Goal: Task Accomplishment & Management: Use online tool/utility

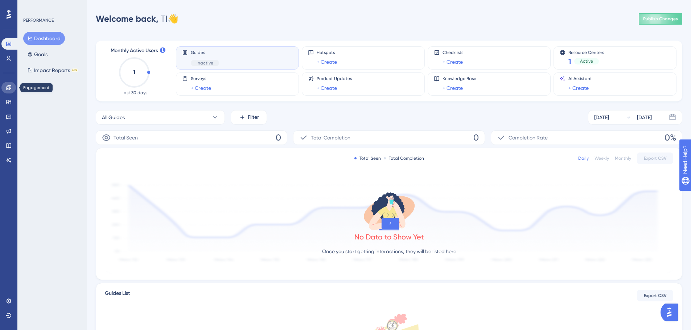
click at [9, 88] on icon at bounding box center [8, 87] width 5 height 5
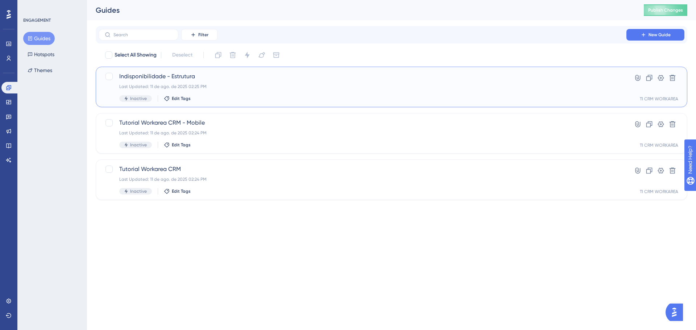
click at [178, 77] on span "Indisponibilidade - Estrutura" at bounding box center [362, 76] width 486 height 9
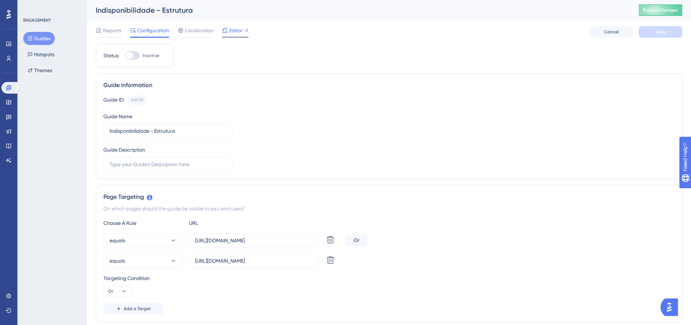
click at [231, 32] on span "Editor" at bounding box center [235, 30] width 13 height 9
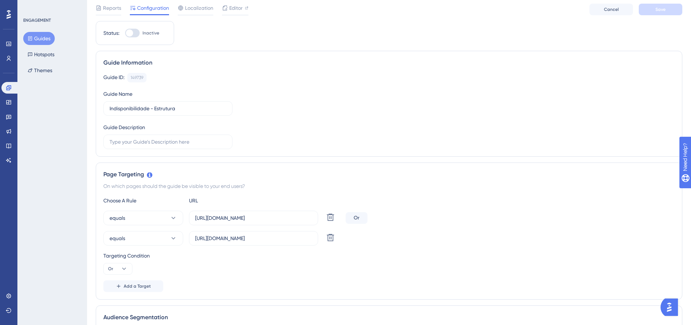
scroll to position [72, 0]
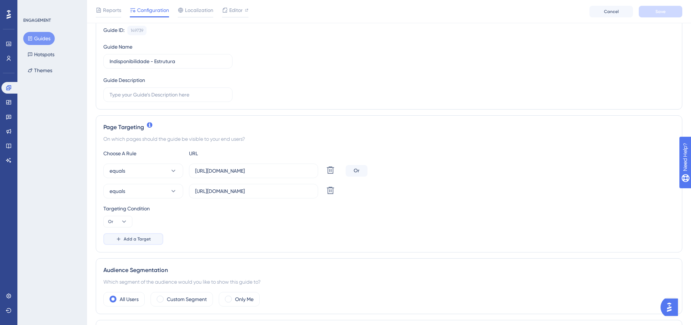
click at [134, 238] on span "Add a Target" at bounding box center [137, 239] width 27 height 6
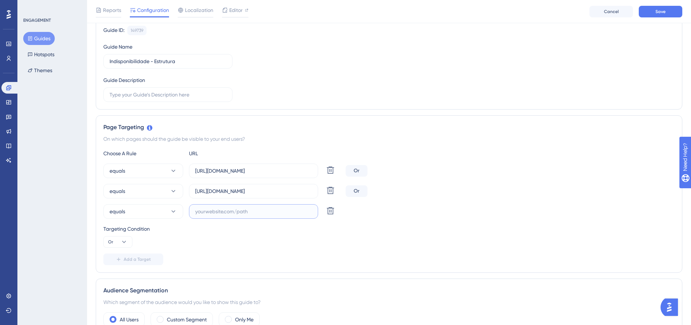
click at [229, 209] on input "text" at bounding box center [253, 211] width 117 height 8
paste input "[URL][DOMAIN_NAME]"
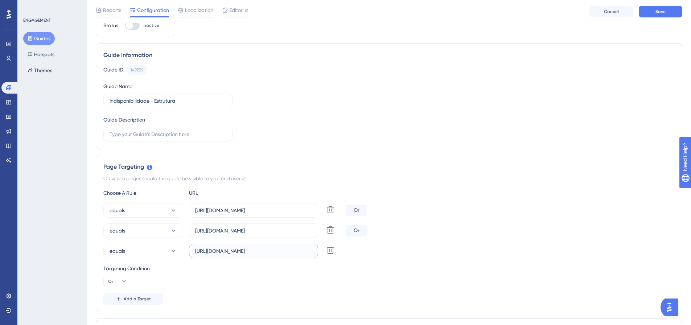
scroll to position [0, 0]
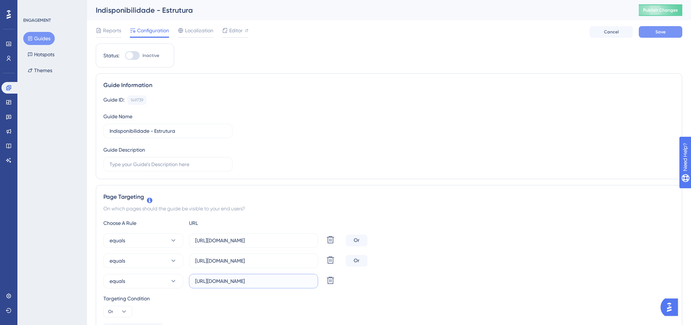
type input "[URL][DOMAIN_NAME]"
click at [659, 34] on span "Save" at bounding box center [660, 32] width 10 height 6
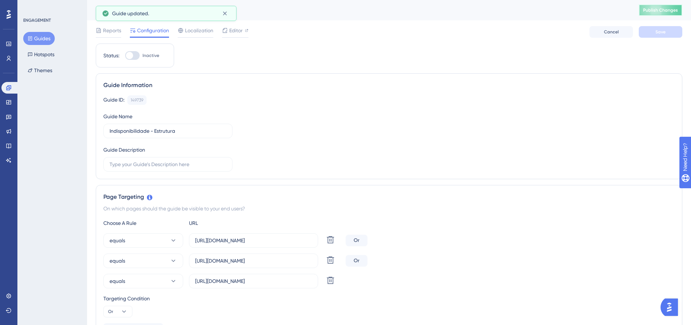
click at [668, 12] on span "Publish Changes" at bounding box center [660, 10] width 35 height 6
click at [134, 56] on div at bounding box center [132, 55] width 14 height 9
click at [125, 56] on input "Inactive" at bounding box center [125, 55] width 0 height 0
checkbox input "true"
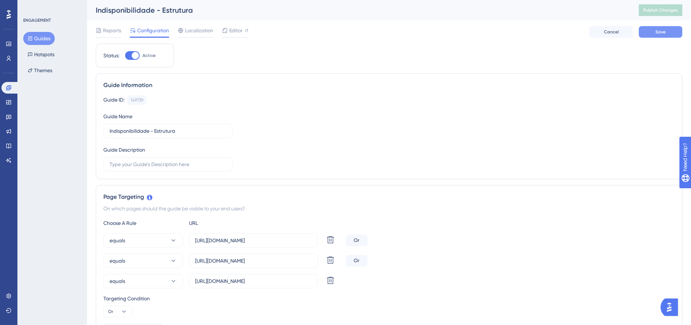
click at [657, 33] on span "Save" at bounding box center [660, 32] width 10 height 6
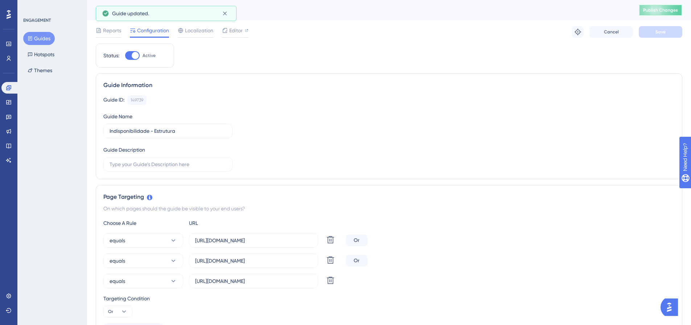
click at [663, 9] on span "Publish Changes" at bounding box center [660, 10] width 35 height 6
click at [8, 45] on icon at bounding box center [8, 44] width 5 height 4
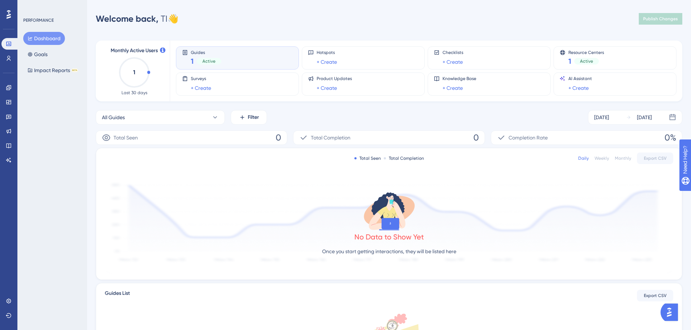
click at [198, 54] on span "Guides" at bounding box center [206, 52] width 30 height 5
click at [209, 63] on span "Active" at bounding box center [208, 61] width 13 height 6
click at [7, 92] on link at bounding box center [8, 88] width 14 height 12
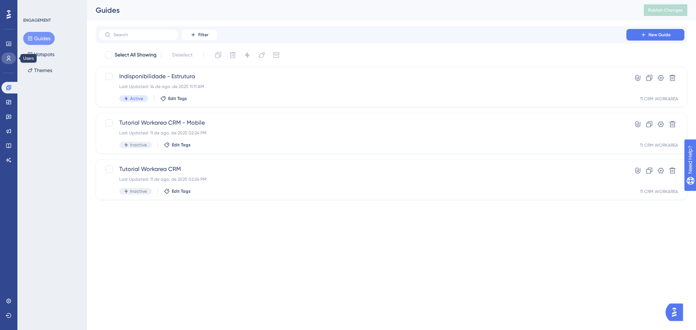
click at [11, 58] on icon at bounding box center [9, 58] width 6 height 6
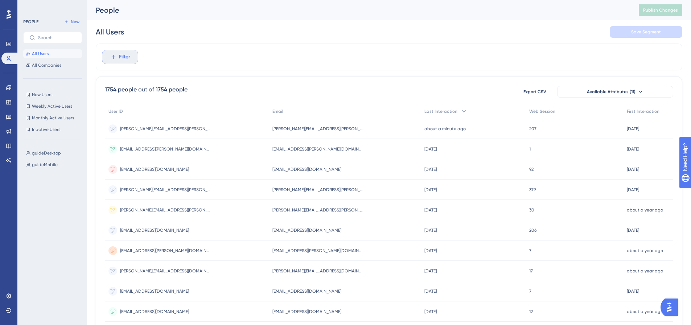
click at [117, 59] on button "Filter" at bounding box center [120, 57] width 36 height 14
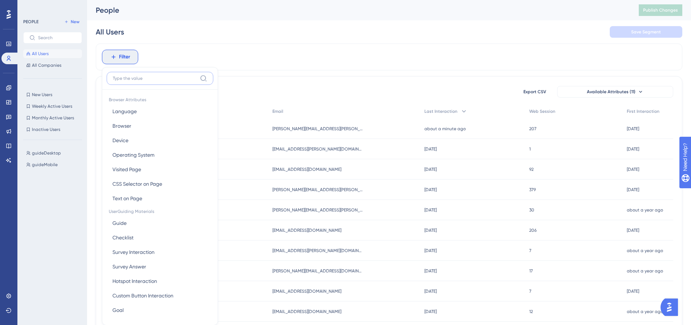
scroll to position [34, 0]
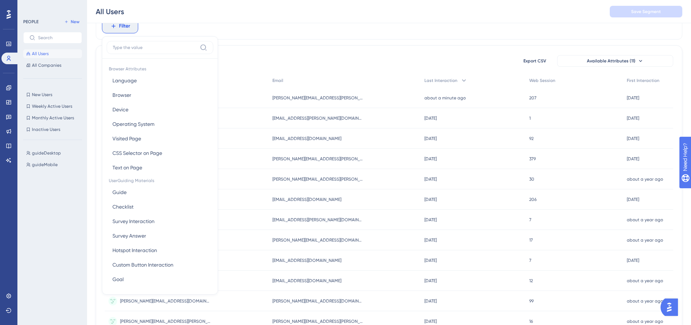
click at [356, 65] on div "1754 people out of 1754 people Export CSV Available Attributes (11)" at bounding box center [389, 60] width 568 height 13
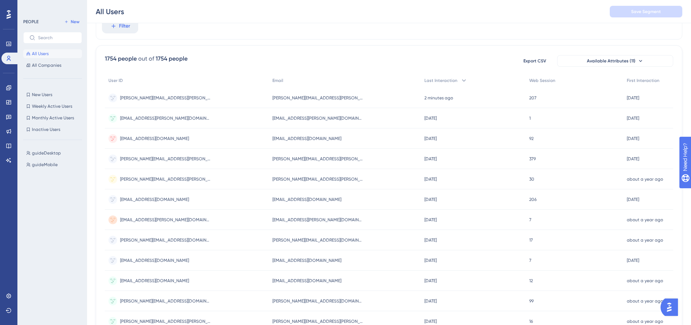
click at [161, 159] on span "[PERSON_NAME][EMAIL_ADDRESS][PERSON_NAME][DOMAIN_NAME]" at bounding box center [165, 159] width 91 height 6
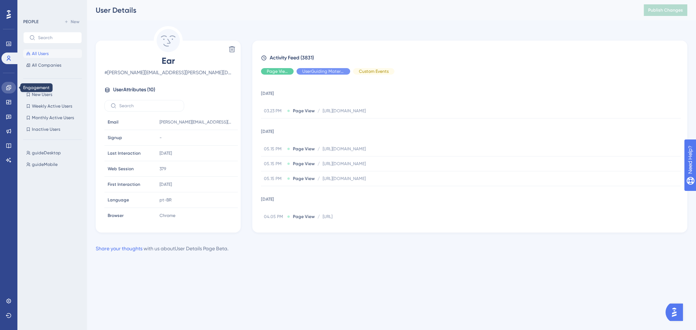
click at [11, 90] on icon at bounding box center [9, 88] width 6 height 6
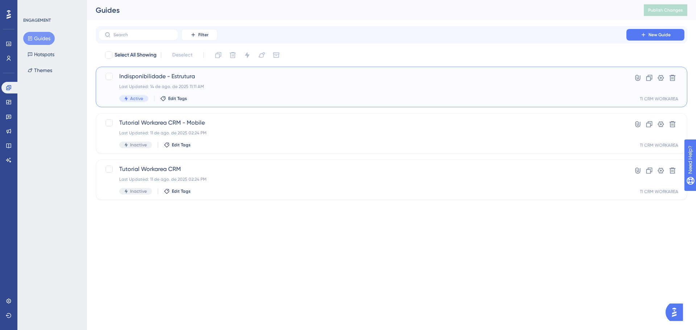
click at [234, 79] on span "Indisponibilidade - Estrutura" at bounding box center [362, 76] width 486 height 9
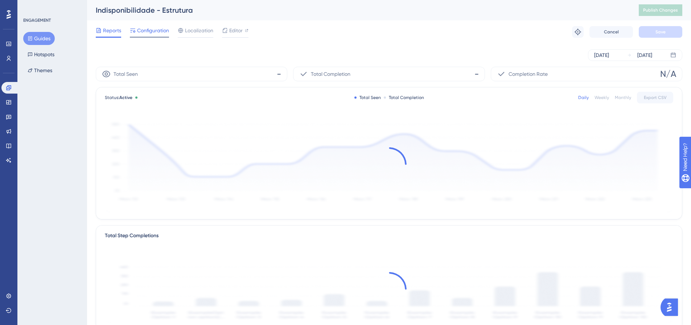
click at [161, 33] on span "Configuration" at bounding box center [153, 30] width 32 height 9
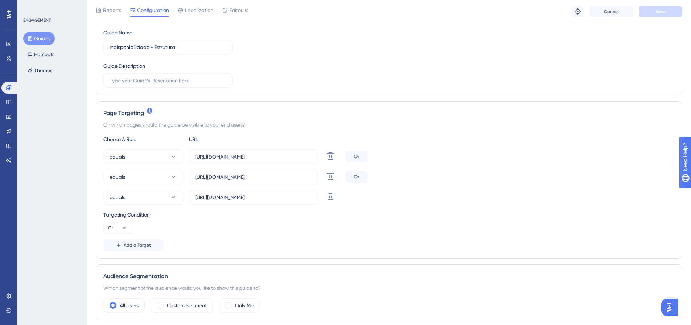
scroll to position [109, 0]
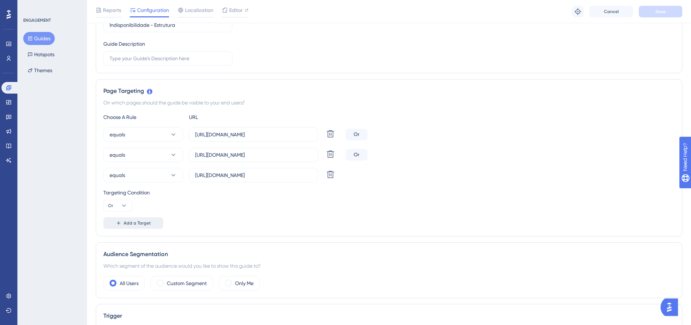
click at [127, 225] on span "Add a Target" at bounding box center [137, 223] width 27 height 6
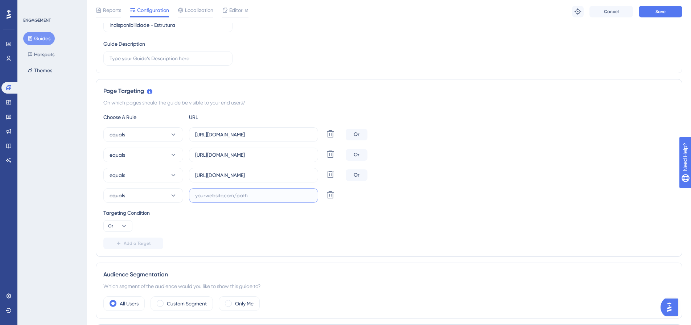
click at [238, 198] on input "text" at bounding box center [253, 195] width 117 height 8
paste input "[URL][DOMAIN_NAME]"
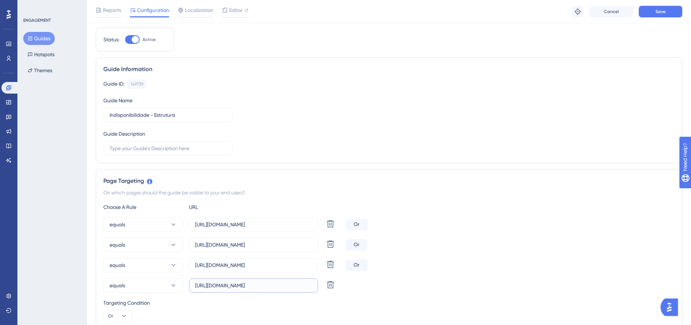
scroll to position [0, 0]
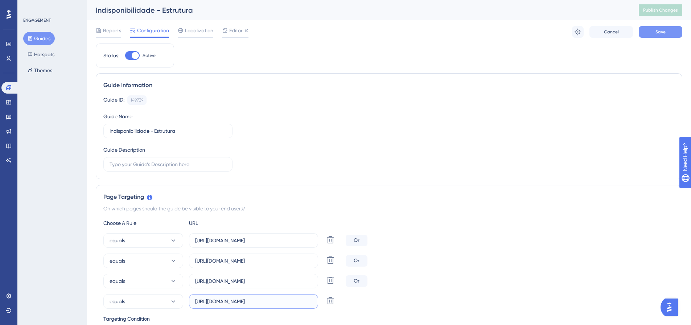
type input "[URL][DOMAIN_NAME]"
click at [654, 33] on button "Save" at bounding box center [659, 32] width 43 height 12
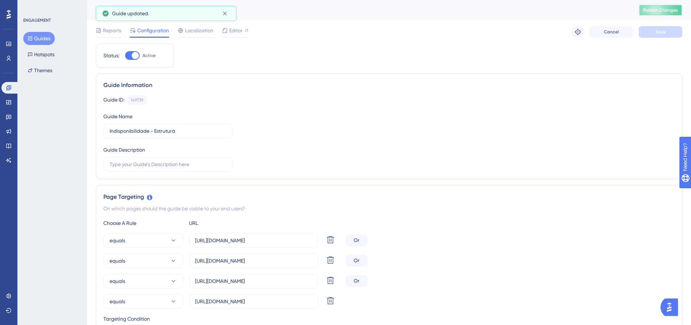
click at [667, 11] on span "Publish Changes" at bounding box center [660, 10] width 35 height 6
click at [224, 15] on icon at bounding box center [224, 13] width 7 height 7
